Goal: Task Accomplishment & Management: Manage account settings

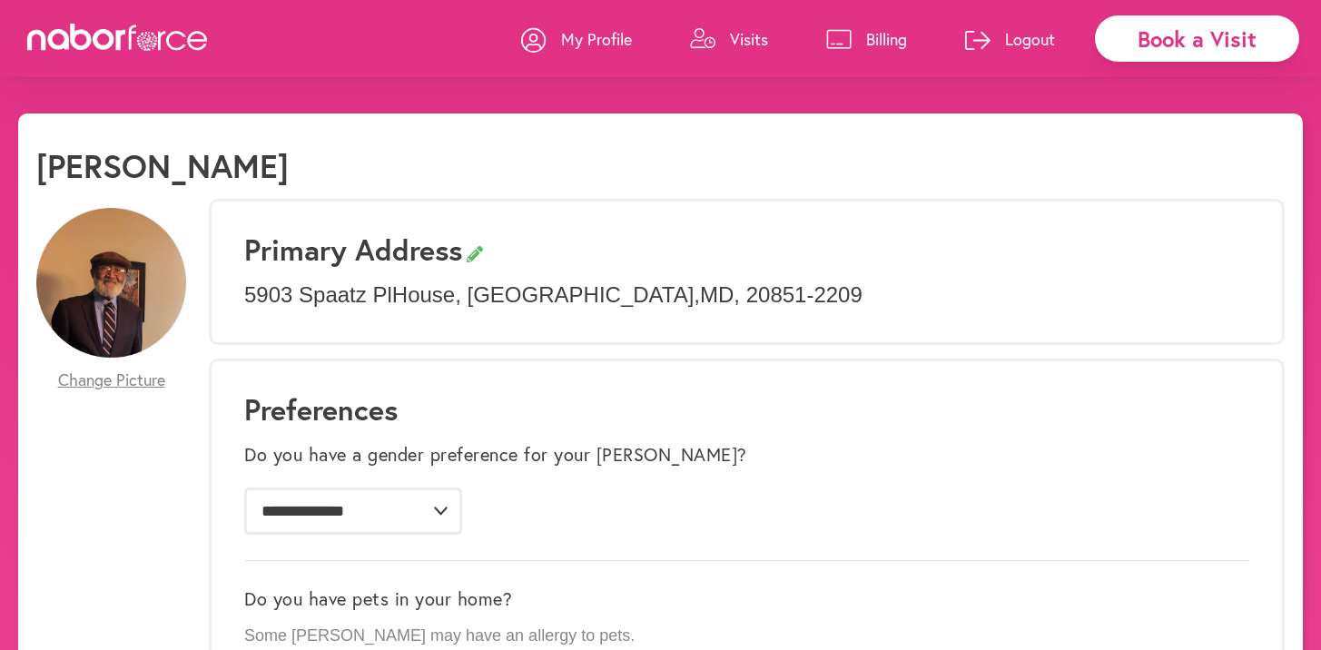
click at [738, 35] on p "Visits" at bounding box center [749, 39] width 38 height 22
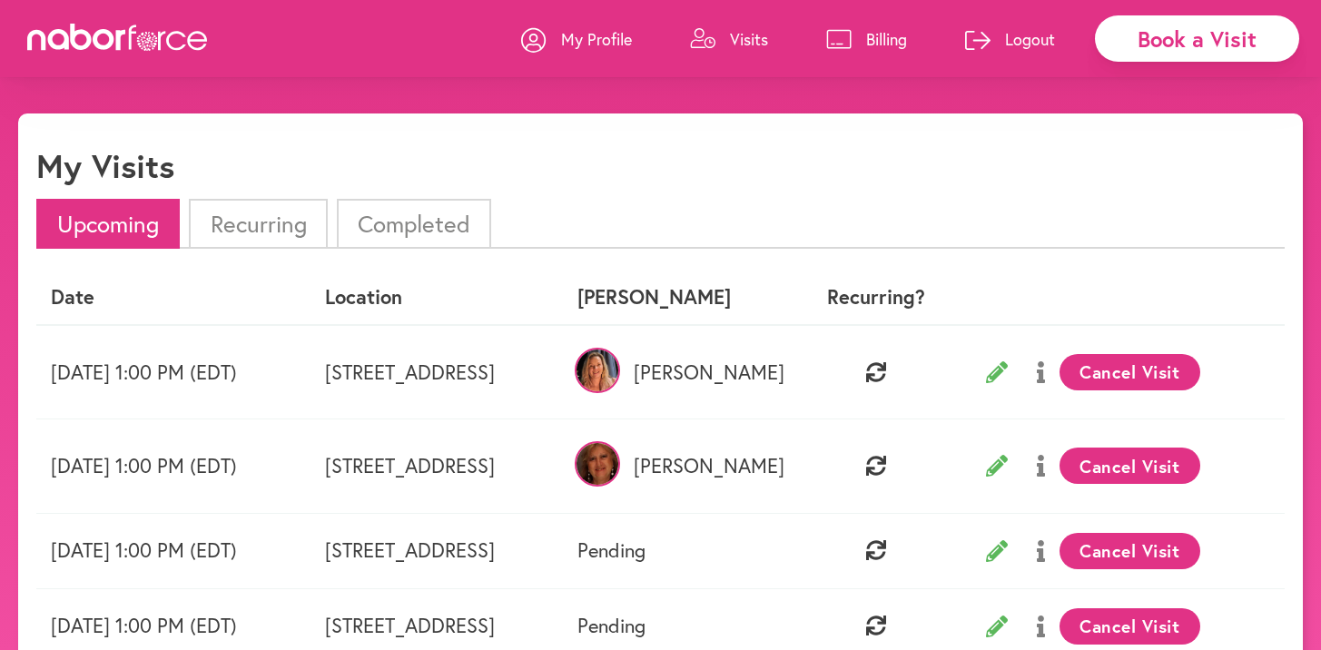
click at [455, 230] on li "Completed" at bounding box center [414, 224] width 154 height 50
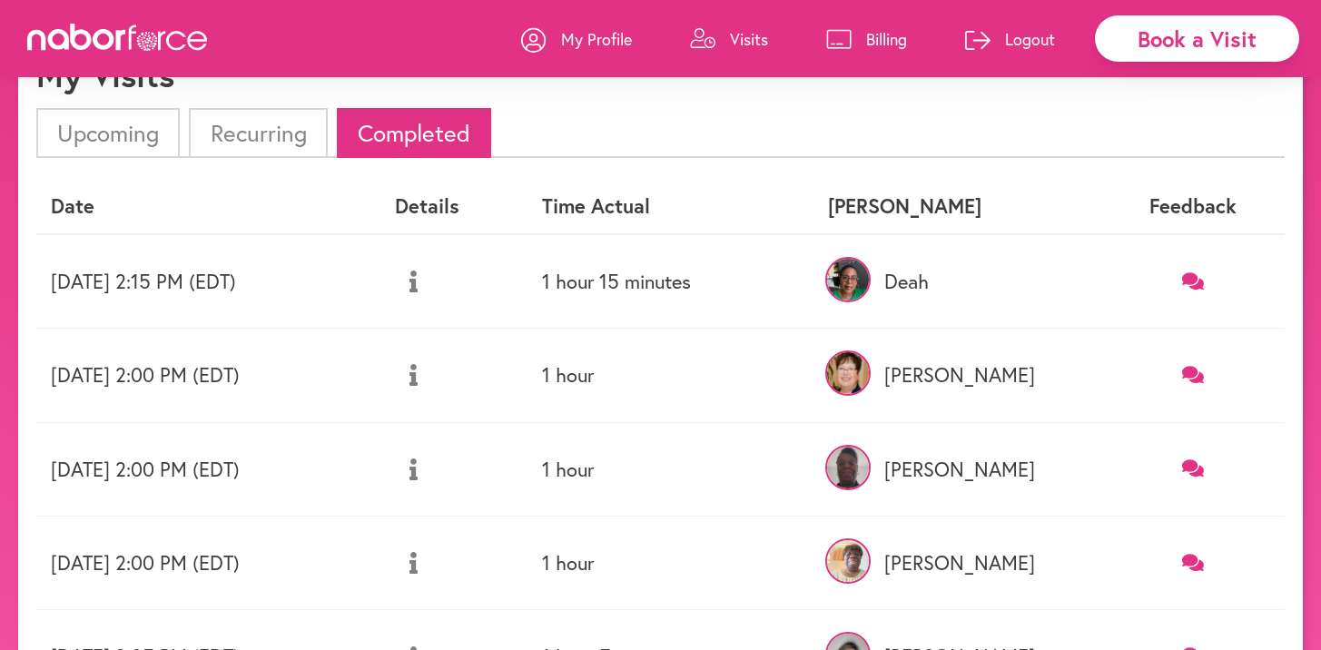
scroll to position [87, 0]
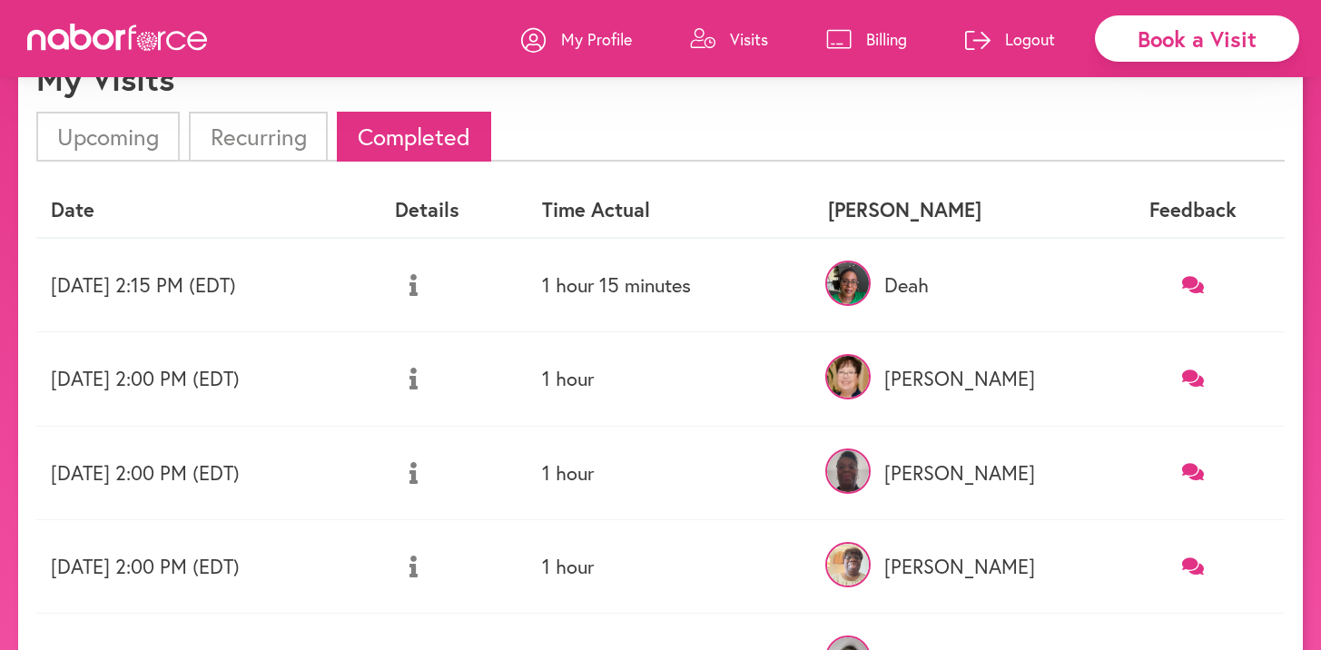
click at [887, 40] on p "Billing" at bounding box center [886, 39] width 41 height 22
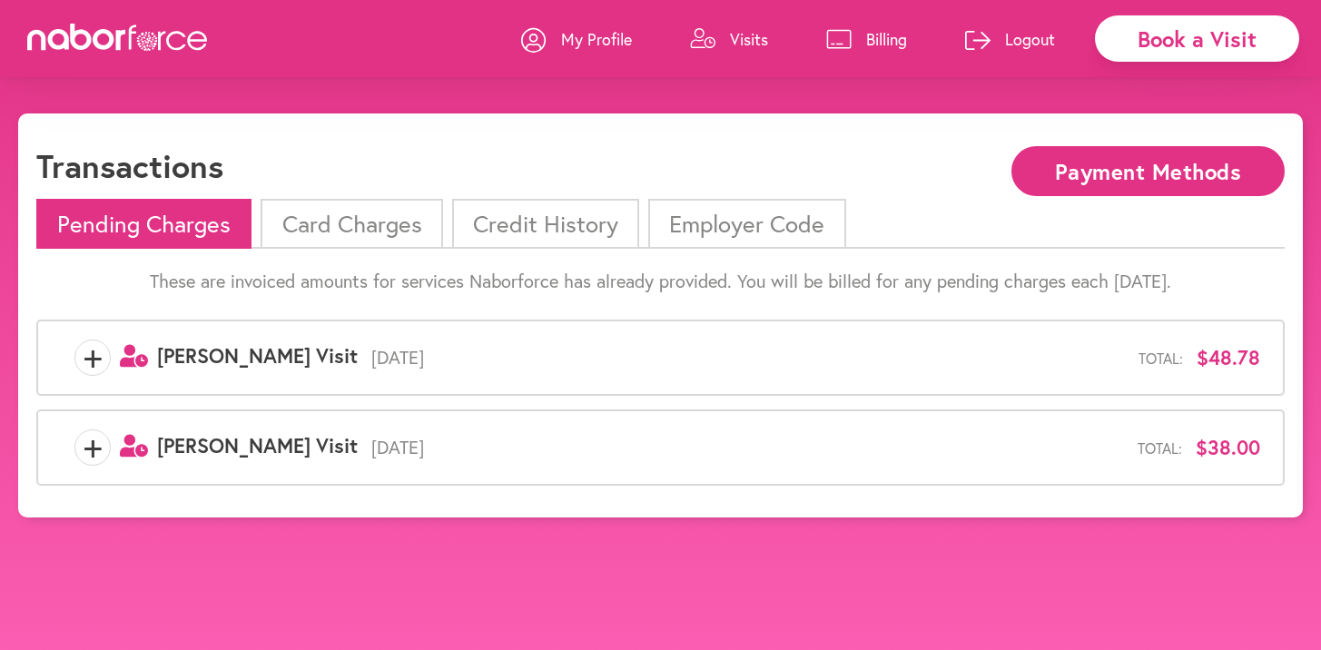
click at [373, 245] on li "Card Charges" at bounding box center [352, 224] width 182 height 50
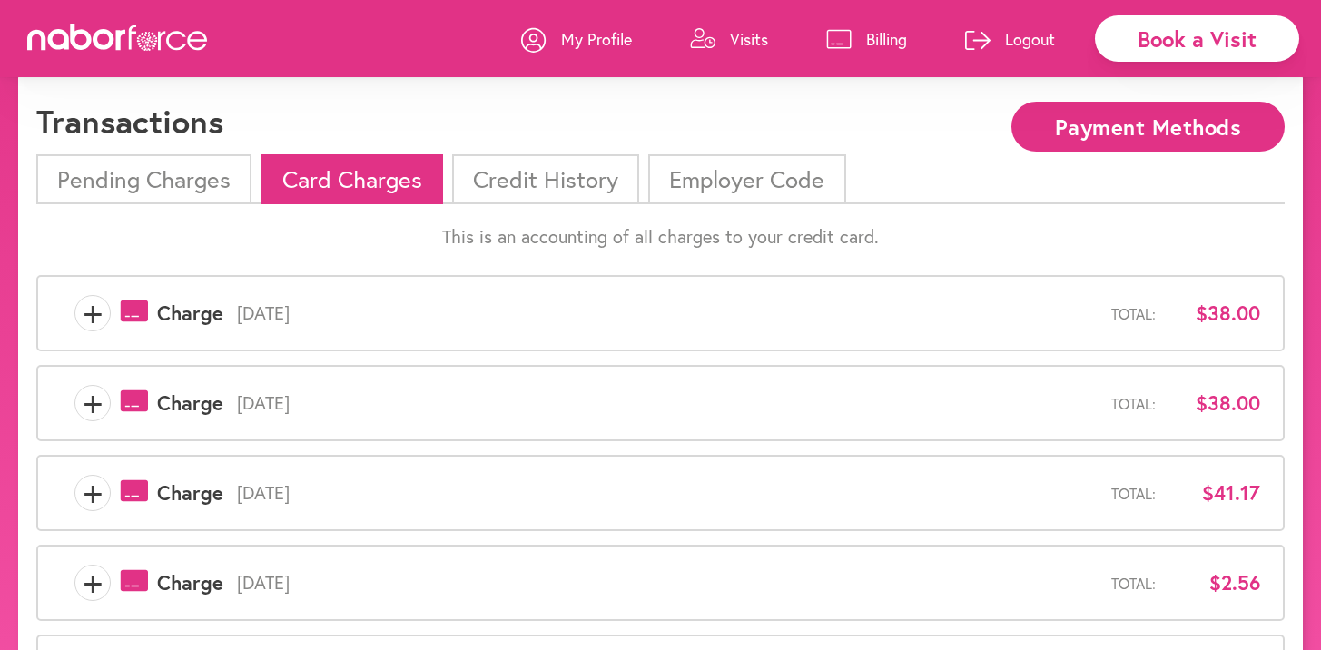
scroll to position [43, 0]
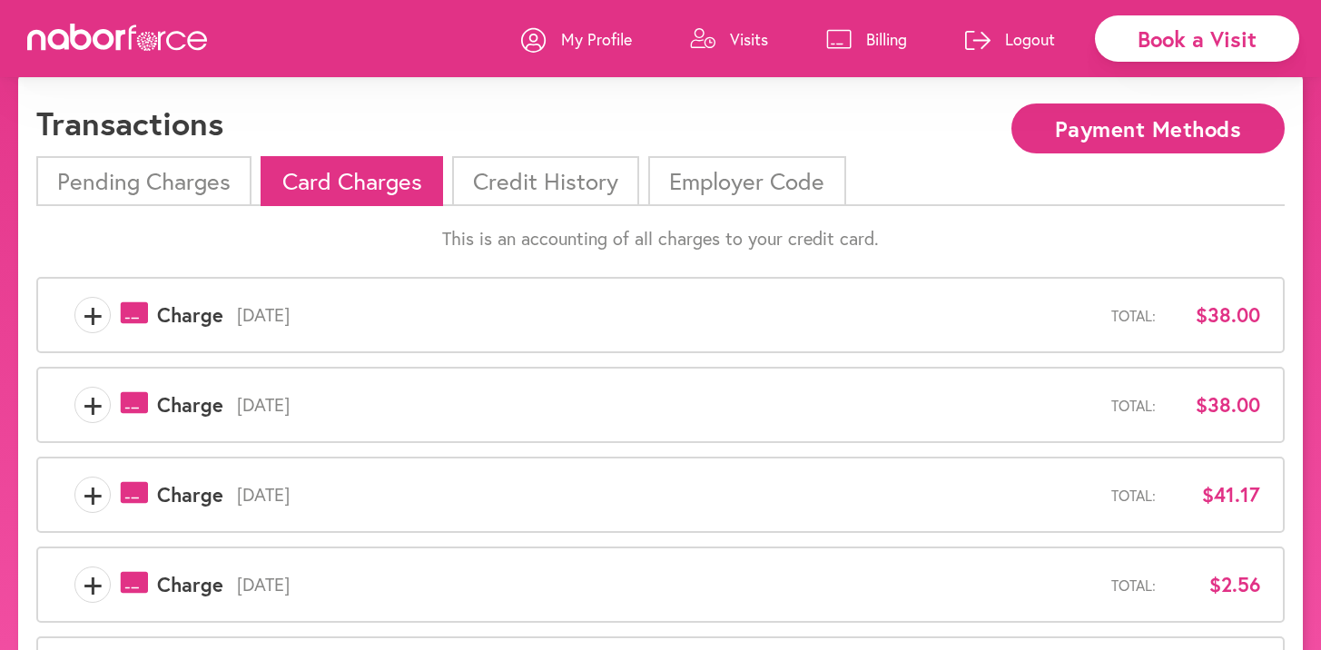
click at [126, 186] on li "Pending Charges" at bounding box center [143, 181] width 215 height 50
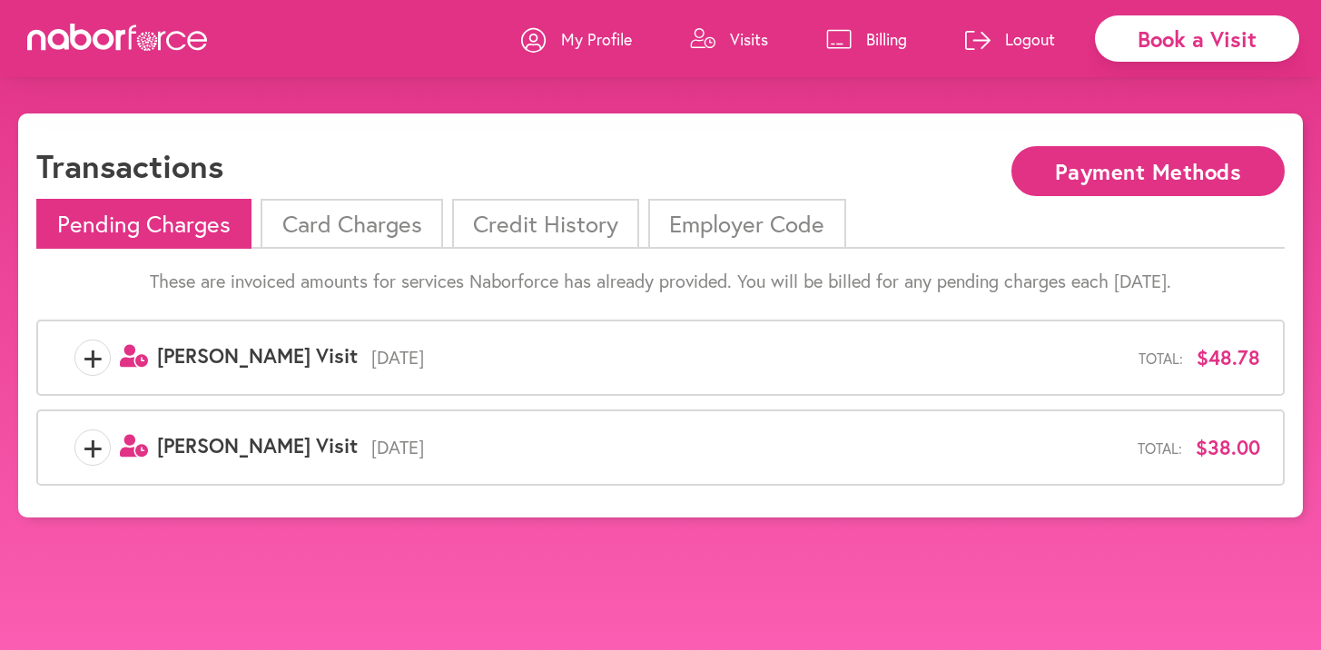
click at [380, 234] on li "Card Charges" at bounding box center [352, 224] width 182 height 50
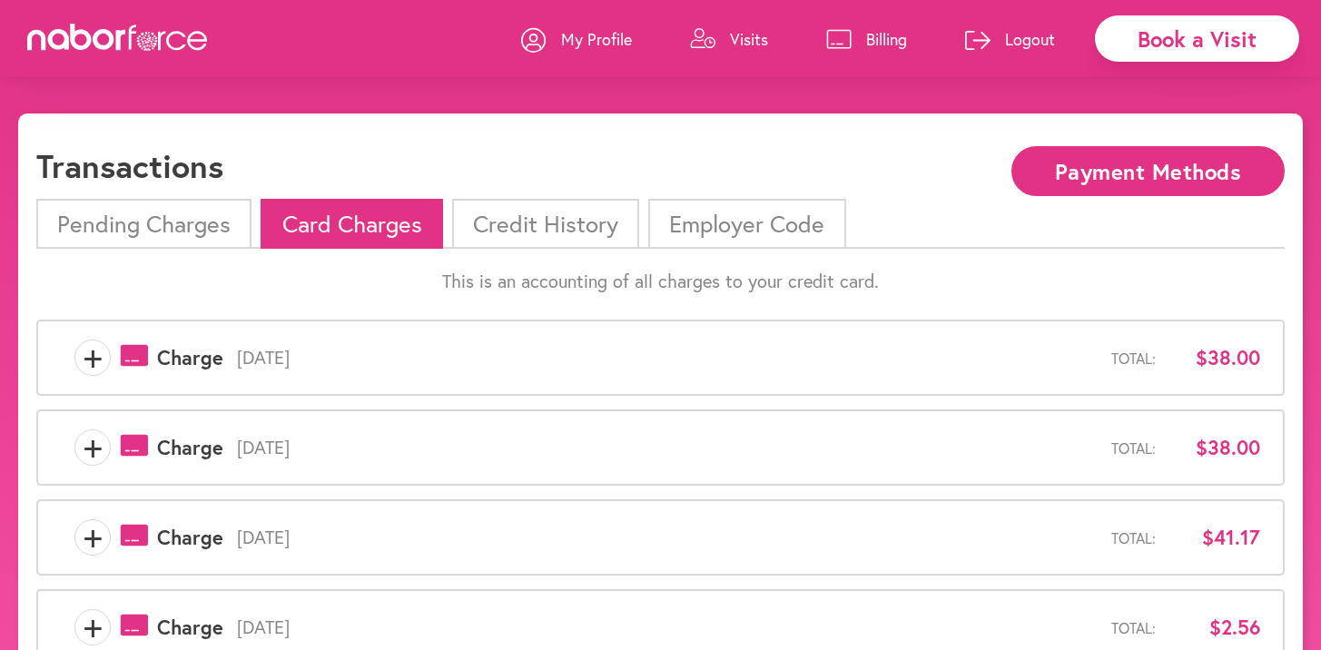
click at [173, 223] on li "Pending Charges" at bounding box center [143, 224] width 215 height 50
